Goal: Task Accomplishment & Management: Manage account settings

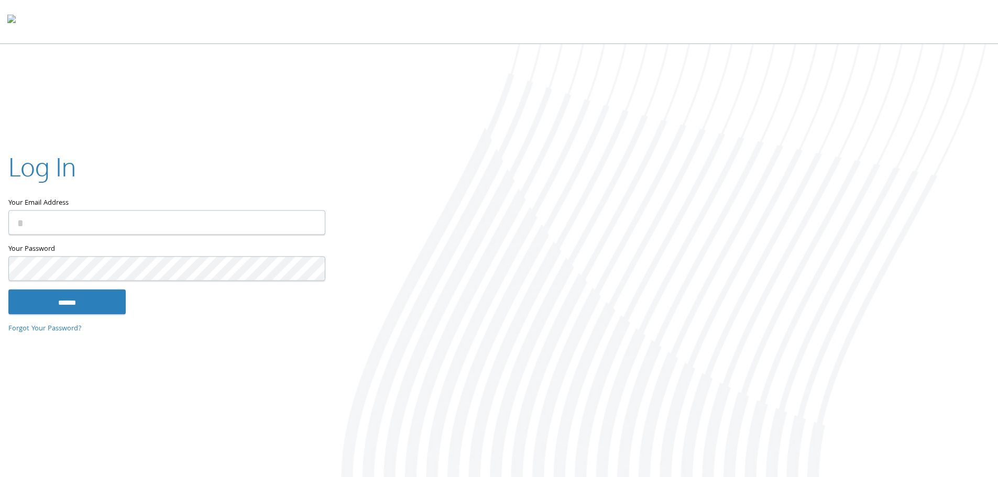
type input "**********"
click at [106, 298] on input "******" at bounding box center [66, 301] width 117 height 25
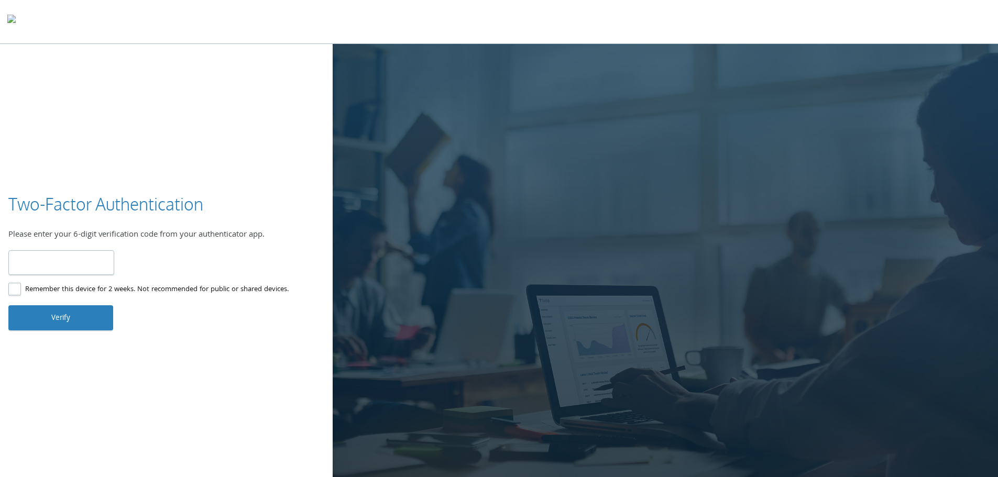
type input "******"
